Goal: Task Accomplishment & Management: Manage account settings

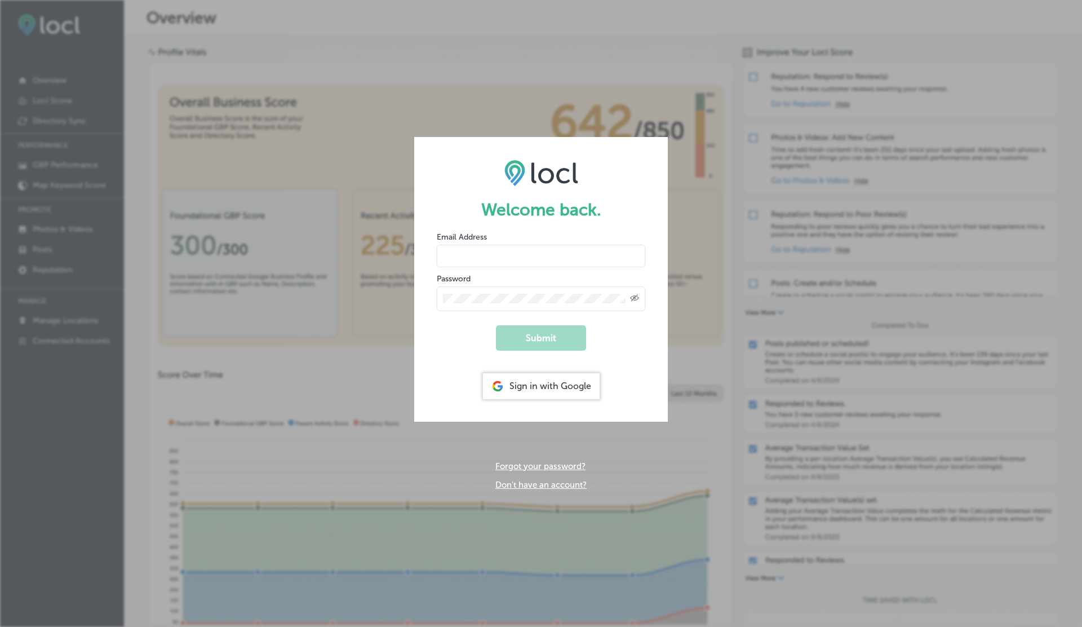
click at [467, 264] on input "email" at bounding box center [541, 256] width 209 height 23
type input "[EMAIL_ADDRESS][DOMAIN_NAME]"
click at [496, 325] on button "Submit" at bounding box center [541, 337] width 90 height 25
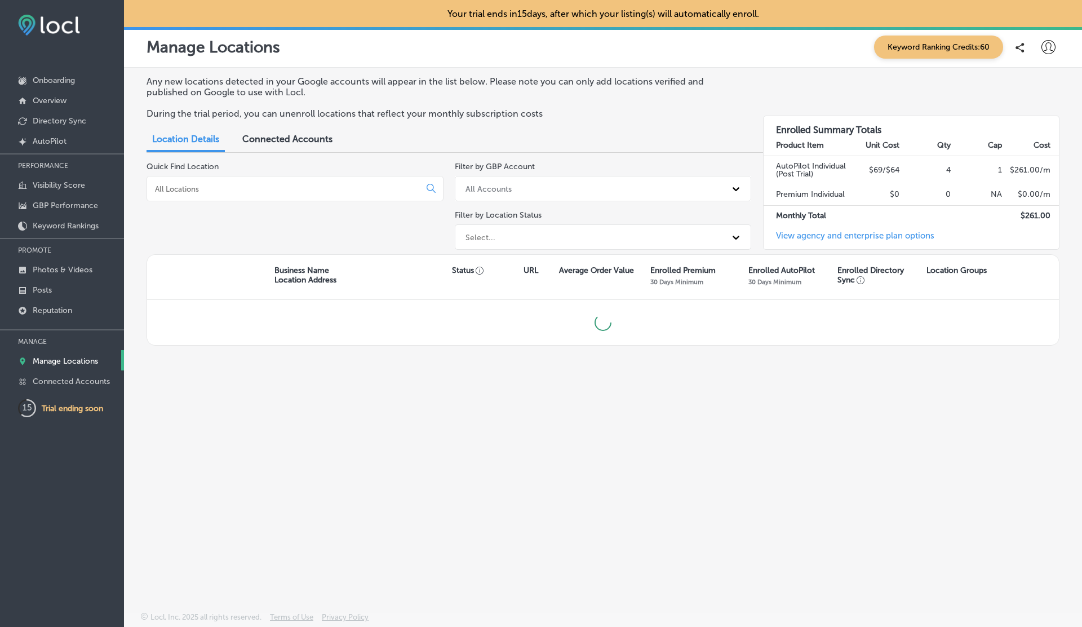
click at [287, 142] on span "Connected Accounts" at bounding box center [287, 139] width 90 height 11
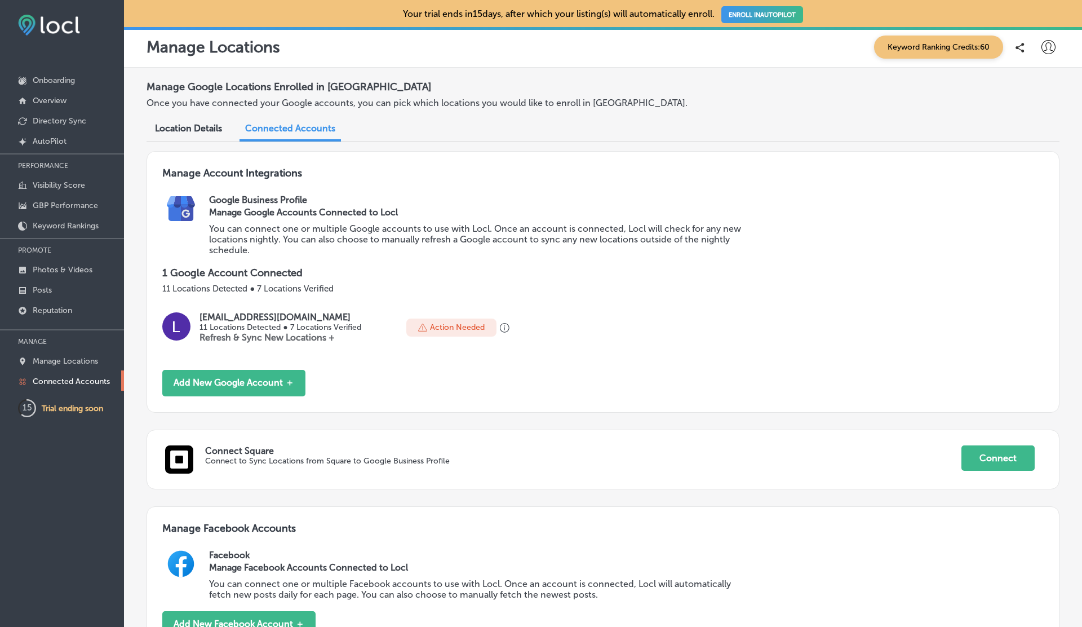
click at [400, 133] on div "Location Details Connected Accounts" at bounding box center [299, 129] width 304 height 24
click at [624, 224] on p "You can connect one or multiple Google accounts to use with Locl. Once an accou…" at bounding box center [480, 239] width 543 height 32
